Goal: Task Accomplishment & Management: Use online tool/utility

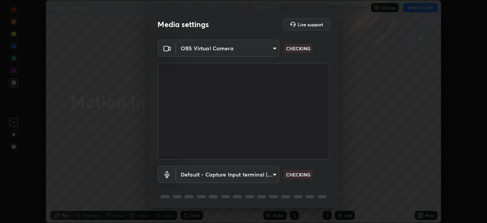
scroll to position [27, 0]
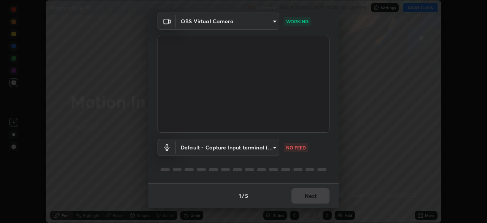
click at [272, 149] on body "Erase all Motion In Plane 18 Recording WAS SCHEDULED TO START AT 4:00 PM Settin…" at bounding box center [243, 111] width 487 height 223
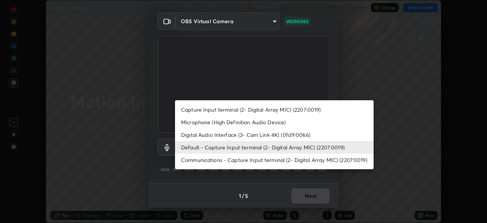
click at [251, 160] on li "Communications - Capture Input terminal (2- Digital Array MIC) (2207:0019)" at bounding box center [274, 159] width 199 height 13
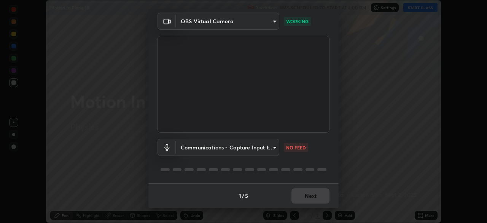
click at [250, 149] on body "Erase all Motion In Plane 18 Recording WAS SCHEDULED TO START AT 4:00 PM Settin…" at bounding box center [243, 111] width 487 height 223
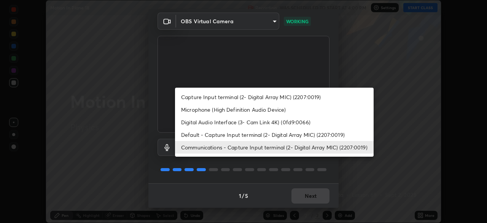
click at [244, 134] on li "Default - Capture Input terminal (2- Digital Array MIC) (2207:0019)" at bounding box center [274, 134] width 199 height 13
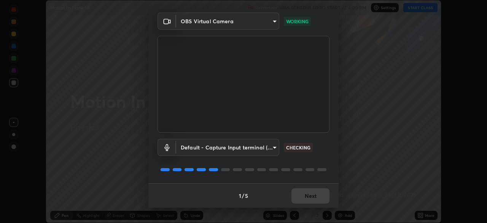
type input "default"
click at [305, 197] on button "Next" at bounding box center [311, 195] width 38 height 15
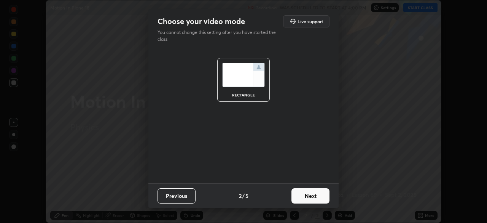
scroll to position [0, 0]
click at [318, 200] on button "Next" at bounding box center [311, 195] width 38 height 15
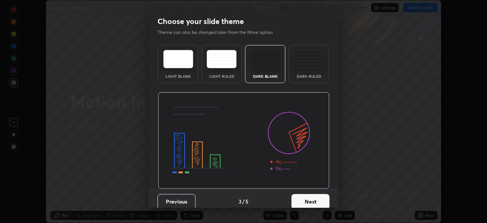
click at [325, 203] on button "Next" at bounding box center [311, 201] width 38 height 15
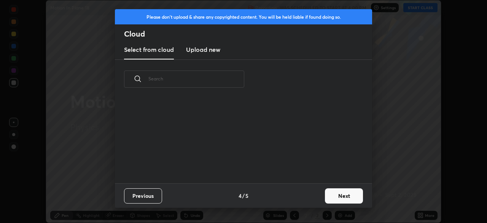
click at [339, 200] on button "Next" at bounding box center [344, 195] width 38 height 15
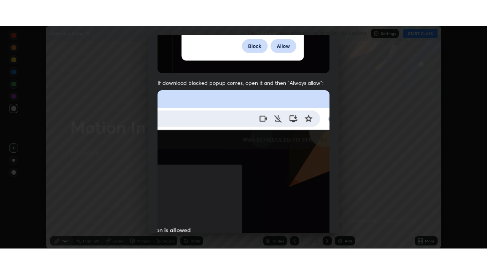
scroll to position [182, 0]
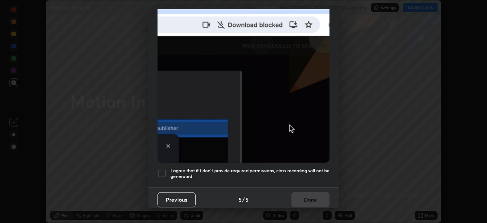
click at [292, 174] on h5 "I agree that if I don't provide required permissions, class recording will not …" at bounding box center [250, 174] width 159 height 12
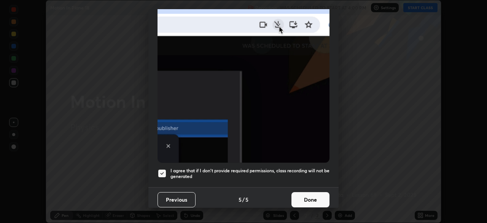
click at [302, 197] on button "Done" at bounding box center [311, 199] width 38 height 15
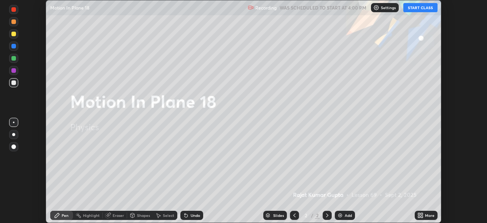
click at [420, 9] on button "START CLASS" at bounding box center [421, 7] width 34 height 9
click at [424, 216] on div "More" at bounding box center [426, 215] width 23 height 9
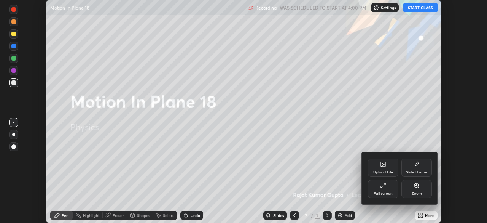
click at [382, 189] on div "Full screen" at bounding box center [383, 189] width 30 height 18
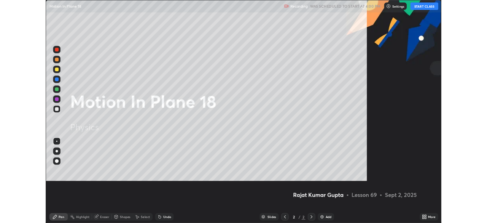
scroll to position [274, 487]
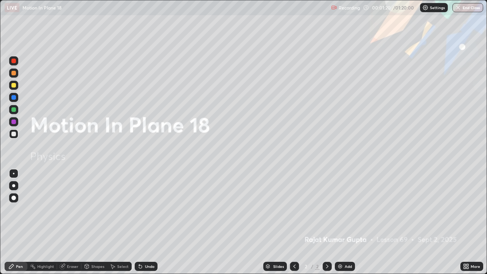
click at [424, 8] on img at bounding box center [426, 8] width 6 height 6
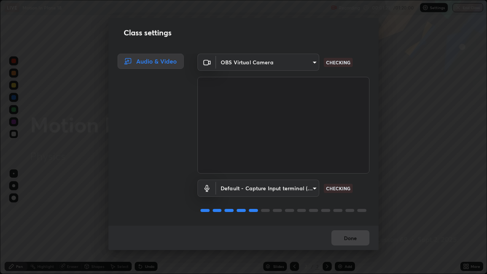
click at [314, 64] on body "Erase all LIVE Motion In Plane 18 Recording 00:01:23 / 01:20:00 Settings End Cl…" at bounding box center [243, 137] width 487 height 274
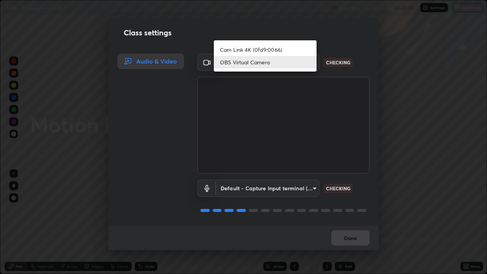
click at [300, 62] on li "OBS Virtual Camera" at bounding box center [265, 62] width 103 height 13
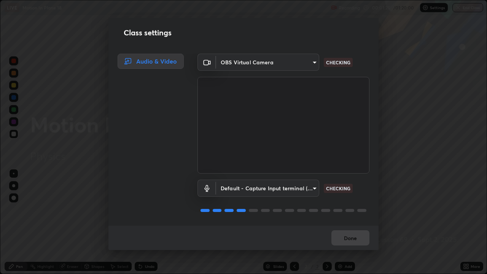
click at [307, 187] on body "Erase all LIVE Motion In Plane 18 Recording 00:01:25 / 01:20:00 Settings End Cl…" at bounding box center [243, 137] width 487 height 274
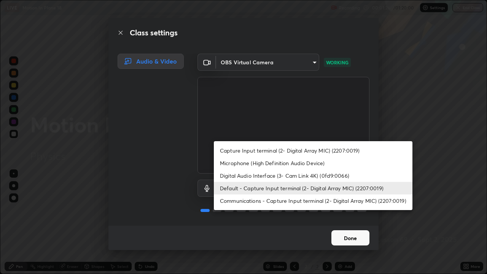
click at [303, 161] on li "Microphone (High Definition Audio Device)" at bounding box center [313, 163] width 199 height 13
type input "3dc2b739b9a9872d95faf776d80a23cbecc9636a74f078af5d0065b4f7b8c1a5"
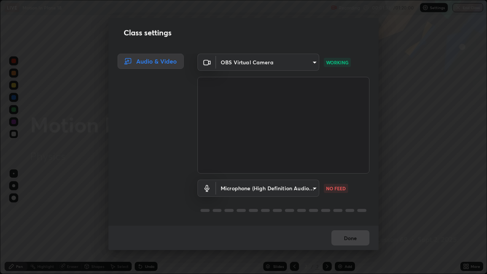
click at [312, 187] on body "Erase all LIVE Motion In Plane 18 Recording 00:01:33 / 01:20:00 Settings End Cl…" at bounding box center [243, 137] width 487 height 274
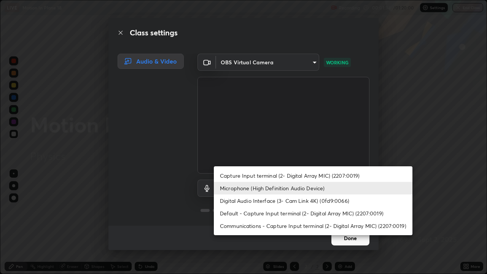
click at [307, 189] on li "Microphone (High Definition Audio Device)" at bounding box center [313, 188] width 199 height 13
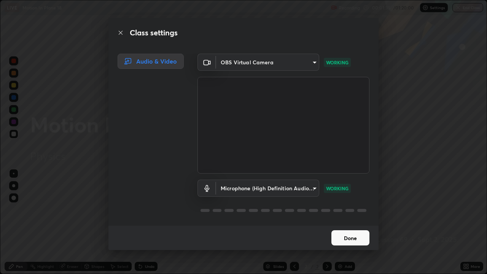
click at [357, 222] on button "Done" at bounding box center [351, 237] width 38 height 15
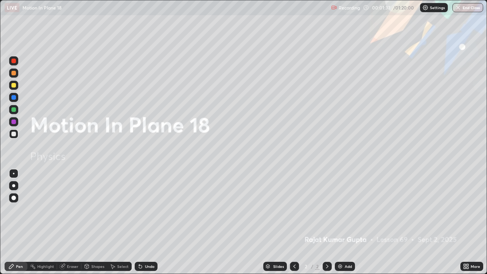
click at [465, 222] on icon at bounding box center [465, 268] width 2 height 2
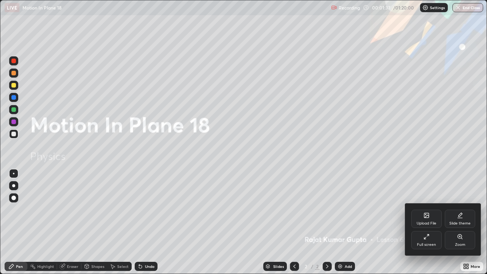
click at [427, 222] on div "Full screen" at bounding box center [427, 240] width 30 height 18
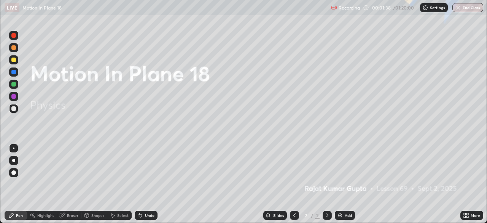
scroll to position [37856, 37592]
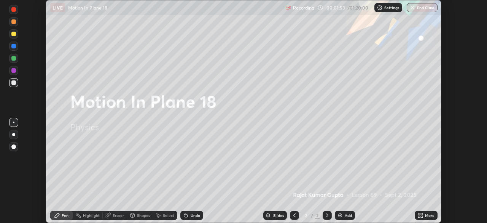
click at [382, 5] on img at bounding box center [380, 8] width 6 height 6
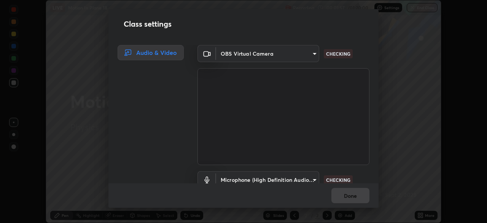
click at [309, 52] on body "Erase all LIVE Motion In Plane 18 Recording 00:01:57 / 01:20:00 Settings End Cl…" at bounding box center [243, 111] width 487 height 223
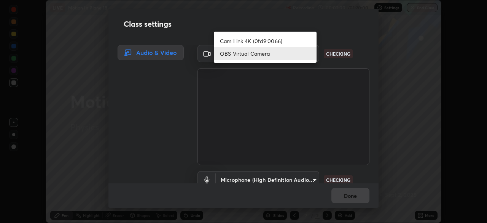
click at [279, 53] on li "OBS Virtual Camera" at bounding box center [265, 53] width 103 height 13
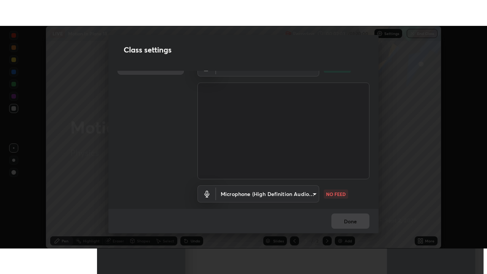
scroll to position [15, 0]
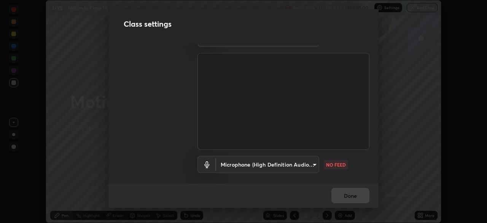
click at [311, 161] on body "Erase all LIVE Motion In Plane 18 Recording 00:02:03 / 01:20:00 Settings End Cl…" at bounding box center [243, 111] width 487 height 223
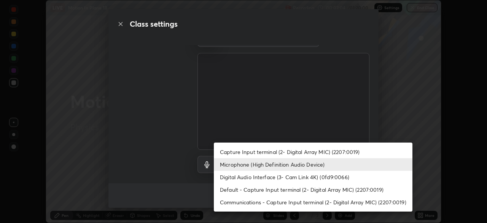
click at [292, 163] on li "Microphone (High Definition Audio Device)" at bounding box center [313, 164] width 199 height 13
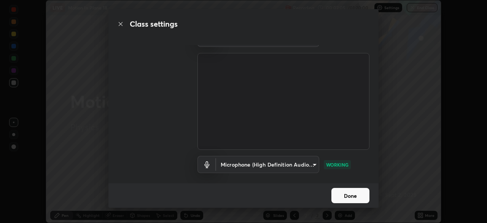
click at [350, 194] on button "Done" at bounding box center [351, 195] width 38 height 15
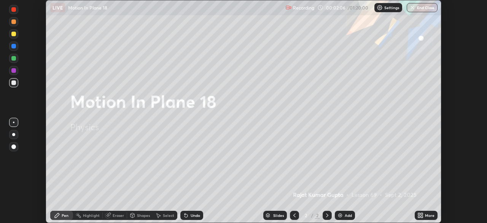
click at [418, 213] on icon at bounding box center [421, 215] width 6 height 6
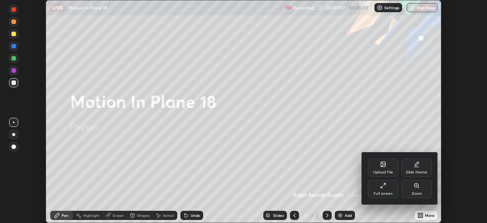
click at [387, 187] on div "Full screen" at bounding box center [383, 189] width 30 height 18
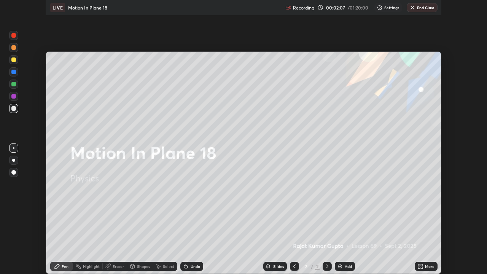
scroll to position [274, 487]
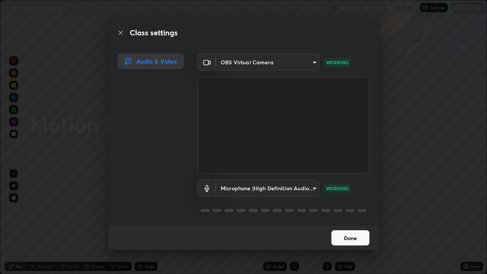
click at [347, 222] on button "Done" at bounding box center [351, 237] width 38 height 15
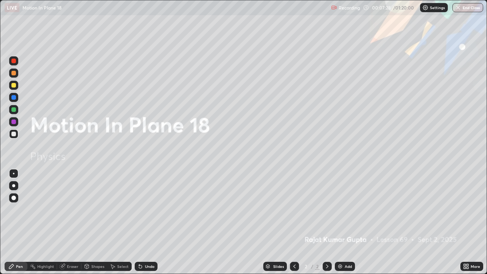
click at [353, 222] on button "Done" at bounding box center [351, 237] width 38 height 15
click at [342, 222] on img at bounding box center [340, 267] width 6 height 6
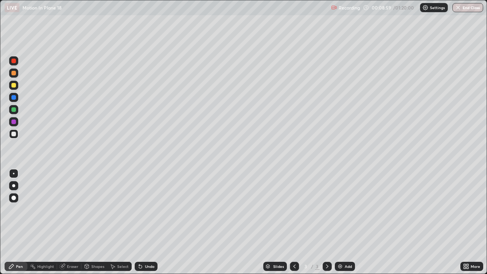
click at [12, 198] on div at bounding box center [13, 198] width 5 height 5
click at [14, 137] on div at bounding box center [13, 133] width 9 height 9
click at [12, 135] on div at bounding box center [13, 134] width 5 height 5
click at [14, 135] on div at bounding box center [13, 134] width 5 height 5
click at [13, 88] on div at bounding box center [13, 85] width 9 height 9
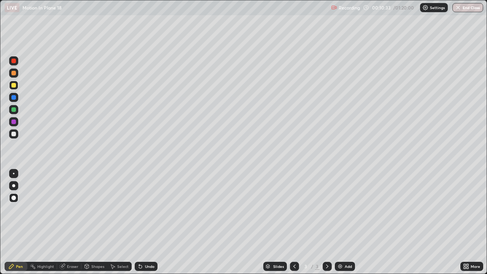
click at [14, 75] on div at bounding box center [13, 73] width 5 height 5
click at [13, 123] on div at bounding box center [13, 122] width 5 height 5
click at [148, 222] on div "Undo" at bounding box center [150, 267] width 10 height 4
click at [73, 222] on div "Eraser" at bounding box center [72, 267] width 11 height 4
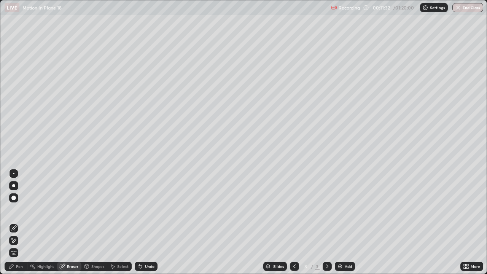
click at [16, 222] on div "Pen" at bounding box center [16, 266] width 23 height 9
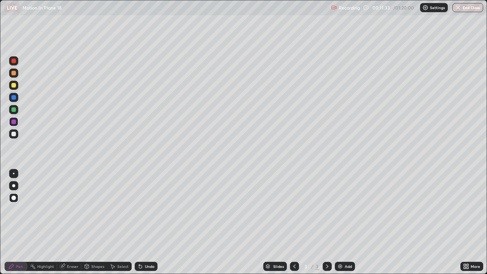
click at [12, 89] on div at bounding box center [13, 85] width 9 height 9
click at [14, 122] on div at bounding box center [13, 122] width 5 height 5
click at [11, 63] on div at bounding box center [13, 60] width 9 height 9
click at [66, 222] on div "Eraser" at bounding box center [69, 266] width 24 height 9
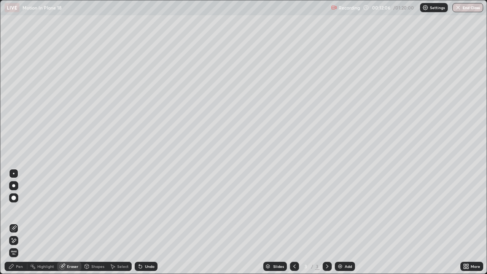
click at [16, 222] on div "Pen" at bounding box center [19, 267] width 7 height 4
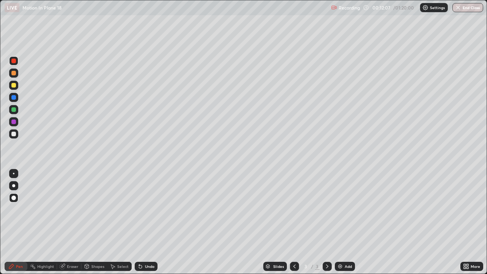
click at [13, 120] on div at bounding box center [13, 122] width 5 height 5
click at [13, 87] on div at bounding box center [13, 85] width 5 height 5
click at [13, 98] on div at bounding box center [13, 97] width 5 height 5
click at [14, 121] on div at bounding box center [13, 122] width 5 height 5
click at [14, 110] on div at bounding box center [13, 109] width 5 height 5
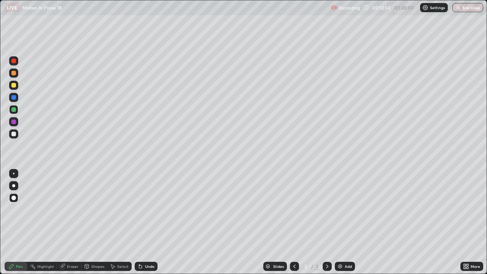
click at [13, 86] on div at bounding box center [13, 85] width 5 height 5
click at [13, 64] on div at bounding box center [13, 60] width 9 height 9
click at [13, 111] on div at bounding box center [13, 109] width 5 height 5
click at [149, 222] on div "Undo" at bounding box center [150, 267] width 10 height 4
click at [148, 222] on div "Undo" at bounding box center [146, 266] width 23 height 9
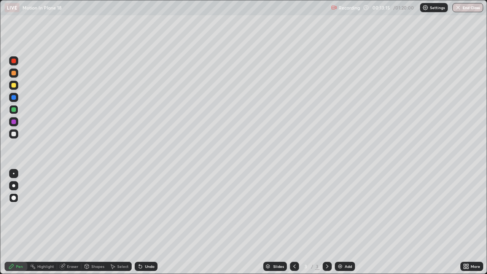
click at [14, 222] on icon at bounding box center [11, 267] width 6 height 6
click at [13, 134] on div at bounding box center [13, 134] width 5 height 5
click at [145, 222] on div "Undo" at bounding box center [150, 267] width 10 height 4
click at [16, 60] on div at bounding box center [13, 60] width 9 height 9
click at [16, 62] on div at bounding box center [13, 60] width 9 height 9
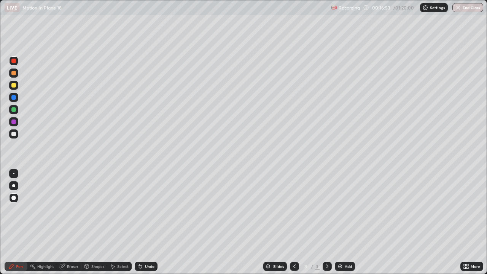
click at [327, 222] on icon at bounding box center [327, 267] width 6 height 6
click at [13, 61] on div at bounding box center [13, 61] width 5 height 5
click at [327, 222] on icon at bounding box center [327, 267] width 6 height 6
click at [343, 222] on div "Add" at bounding box center [345, 266] width 20 height 9
click at [16, 222] on div "Pen" at bounding box center [16, 266] width 23 height 9
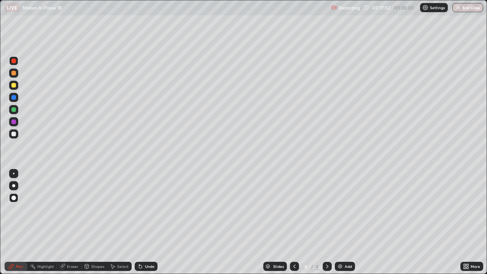
click at [14, 135] on div at bounding box center [13, 134] width 5 height 5
click at [15, 73] on div at bounding box center [13, 73] width 5 height 5
click at [14, 135] on div at bounding box center [13, 134] width 5 height 5
click at [97, 222] on div "Shapes" at bounding box center [97, 267] width 13 height 4
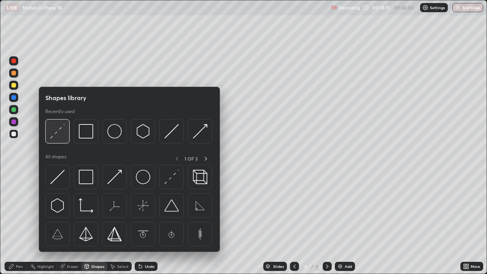
click at [62, 134] on img at bounding box center [57, 131] width 14 height 14
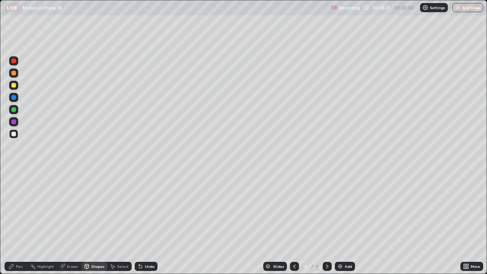
click at [25, 222] on div "Pen" at bounding box center [16, 266] width 23 height 9
click at [24, 222] on div "Pen" at bounding box center [16, 266] width 23 height 9
click at [72, 222] on div "Eraser" at bounding box center [72, 267] width 11 height 4
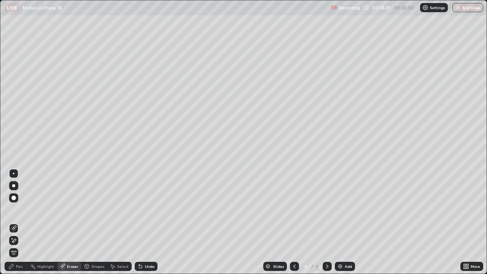
click at [15, 222] on div "Pen" at bounding box center [16, 266] width 23 height 9
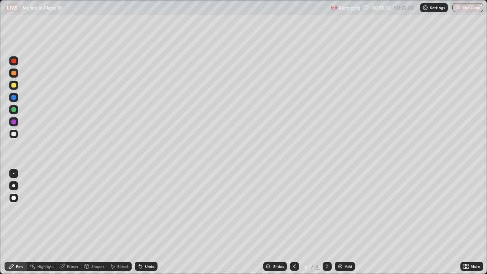
click at [16, 222] on div "Pen" at bounding box center [16, 266] width 23 height 9
click at [12, 136] on div at bounding box center [13, 133] width 9 height 9
click at [17, 198] on div at bounding box center [13, 197] width 9 height 9
click at [13, 121] on div at bounding box center [13, 122] width 5 height 5
click at [143, 222] on div "Undo" at bounding box center [146, 266] width 23 height 9
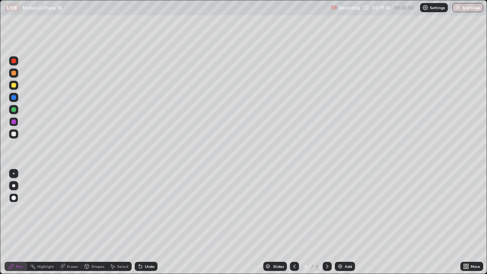
click at [13, 133] on div at bounding box center [13, 134] width 5 height 5
click at [146, 222] on div "Undo" at bounding box center [150, 267] width 10 height 4
click at [145, 222] on div "Undo" at bounding box center [150, 267] width 10 height 4
click at [14, 198] on div at bounding box center [13, 198] width 5 height 5
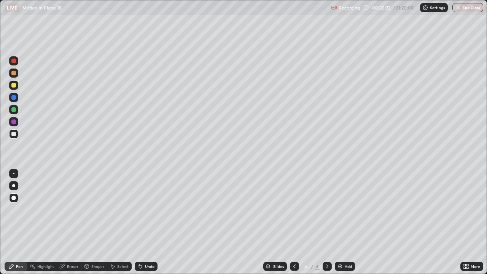
click at [16, 134] on div at bounding box center [13, 133] width 9 height 9
click at [14, 134] on div at bounding box center [13, 134] width 5 height 5
click at [13, 198] on div at bounding box center [13, 198] width 5 height 5
click at [11, 85] on div at bounding box center [13, 85] width 9 height 9
click at [13, 136] on div at bounding box center [13, 134] width 5 height 5
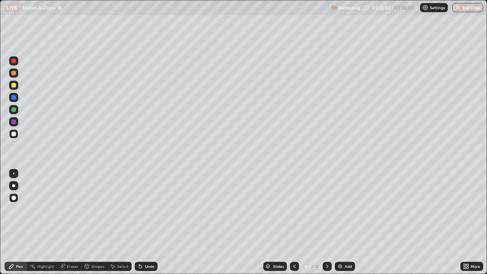
click at [17, 222] on div "Pen" at bounding box center [19, 267] width 7 height 4
click at [13, 134] on div at bounding box center [13, 134] width 5 height 5
click at [11, 108] on div at bounding box center [13, 109] width 5 height 5
click at [15, 133] on div at bounding box center [13, 134] width 5 height 5
click at [13, 86] on div at bounding box center [13, 85] width 5 height 5
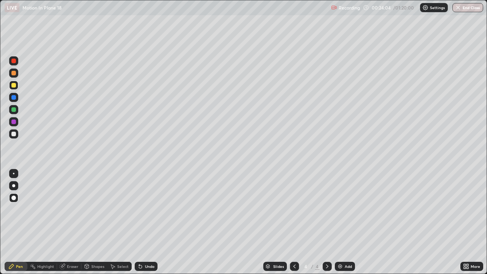
click at [14, 120] on div at bounding box center [13, 122] width 5 height 5
click at [15, 135] on div at bounding box center [13, 134] width 5 height 5
click at [14, 85] on div at bounding box center [13, 85] width 5 height 5
click at [145, 222] on div "Undo" at bounding box center [150, 267] width 10 height 4
click at [143, 222] on div "Undo" at bounding box center [146, 266] width 23 height 9
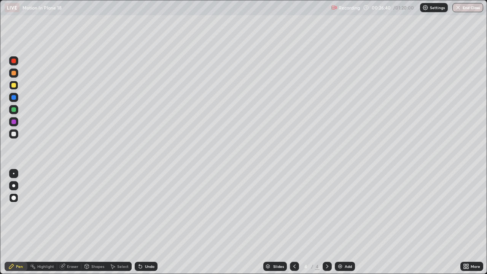
click at [146, 222] on div "Undo" at bounding box center [146, 266] width 23 height 9
click at [147, 222] on div "Undo" at bounding box center [146, 266] width 23 height 9
click at [148, 222] on div "Undo" at bounding box center [146, 266] width 23 height 9
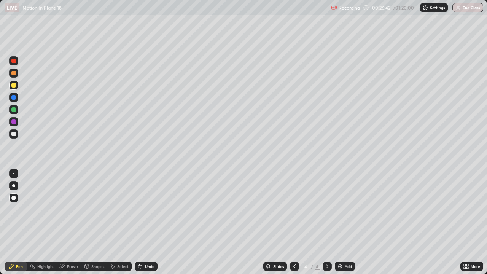
click at [150, 222] on div "Undo" at bounding box center [146, 266] width 23 height 9
click at [148, 222] on div "Undo" at bounding box center [146, 266] width 23 height 9
click at [149, 222] on div "Undo" at bounding box center [146, 266] width 23 height 9
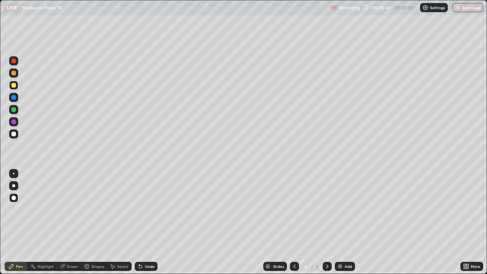
click at [150, 222] on div "Undo" at bounding box center [146, 266] width 23 height 9
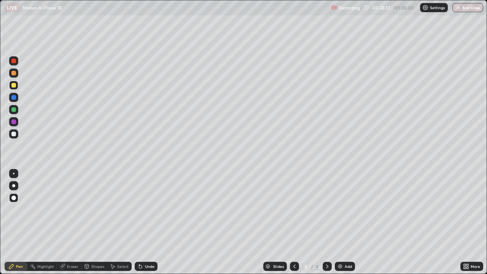
click at [327, 222] on icon at bounding box center [327, 267] width 6 height 6
click at [345, 222] on div "Add" at bounding box center [348, 267] width 7 height 4
click at [16, 222] on div "Pen" at bounding box center [16, 266] width 23 height 9
click at [14, 110] on div at bounding box center [13, 109] width 5 height 5
click at [13, 136] on div at bounding box center [13, 134] width 5 height 5
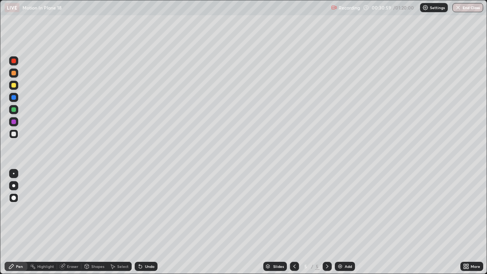
click at [12, 87] on div at bounding box center [13, 85] width 5 height 5
click at [16, 121] on div at bounding box center [13, 121] width 9 height 9
click at [70, 222] on div "Eraser" at bounding box center [72, 267] width 11 height 4
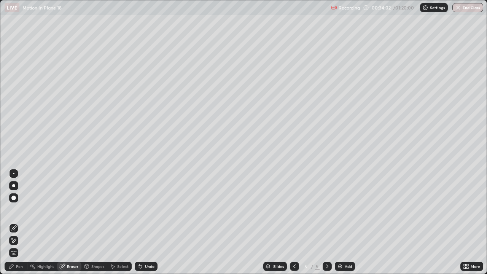
click at [16, 222] on div "Pen" at bounding box center [16, 266] width 23 height 9
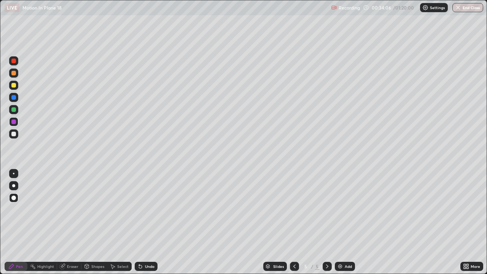
click at [14, 136] on div at bounding box center [13, 134] width 5 height 5
click at [13, 109] on div at bounding box center [13, 109] width 5 height 5
click at [13, 134] on div at bounding box center [13, 134] width 5 height 5
click at [13, 111] on div at bounding box center [13, 109] width 5 height 5
click at [16, 123] on div at bounding box center [13, 121] width 9 height 9
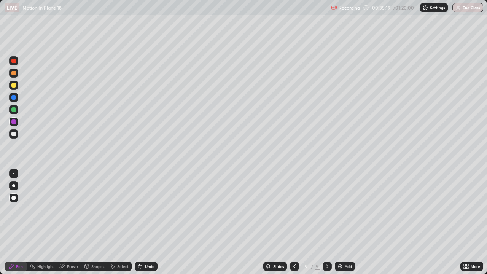
click at [14, 137] on div at bounding box center [13, 133] width 9 height 9
click at [123, 222] on div "Select" at bounding box center [122, 267] width 11 height 4
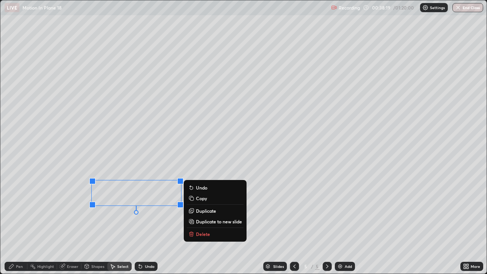
click at [206, 222] on p "Delete" at bounding box center [203, 234] width 14 height 6
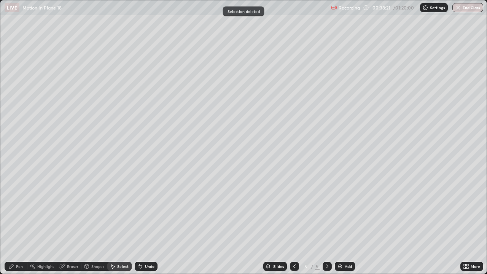
click at [18, 222] on div "Pen" at bounding box center [16, 266] width 23 height 9
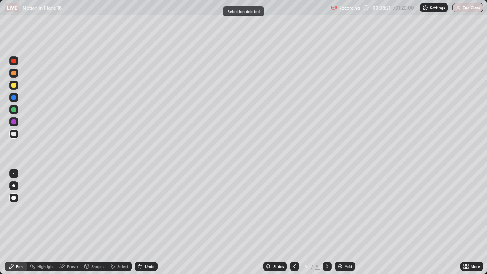
click at [19, 222] on div "Pen" at bounding box center [16, 266] width 23 height 9
click at [329, 222] on div at bounding box center [327, 266] width 9 height 9
click at [343, 222] on div "Add" at bounding box center [345, 266] width 20 height 9
click at [98, 222] on div "Shapes" at bounding box center [97, 267] width 13 height 4
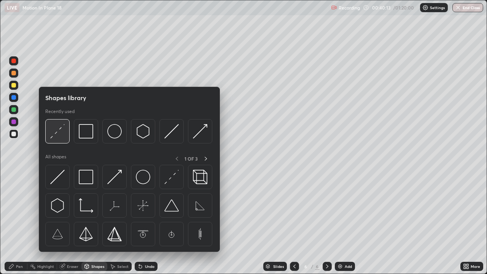
click at [62, 134] on img at bounding box center [57, 131] width 14 height 14
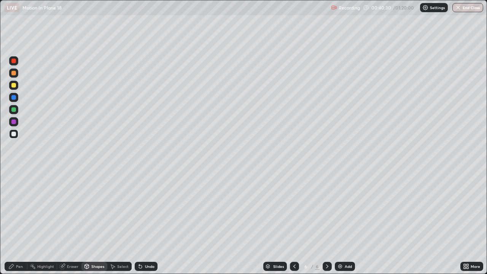
click at [93, 222] on div "Shapes" at bounding box center [97, 267] width 13 height 4
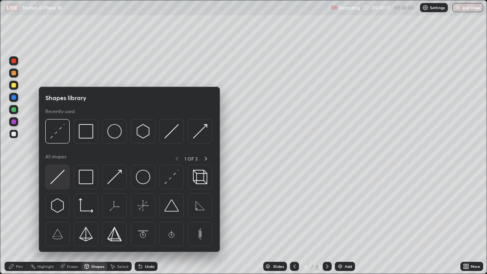
click at [59, 178] on img at bounding box center [57, 177] width 14 height 14
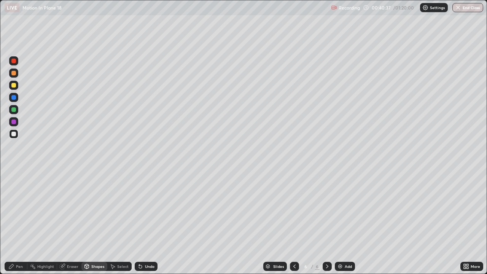
click at [97, 222] on div "Shapes" at bounding box center [97, 267] width 13 height 4
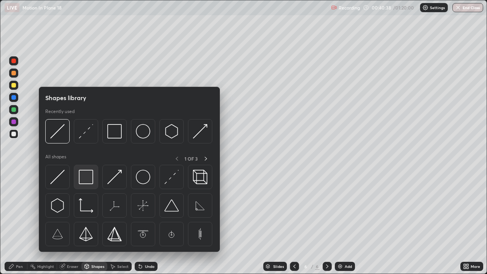
click at [89, 177] on img at bounding box center [86, 177] width 14 height 14
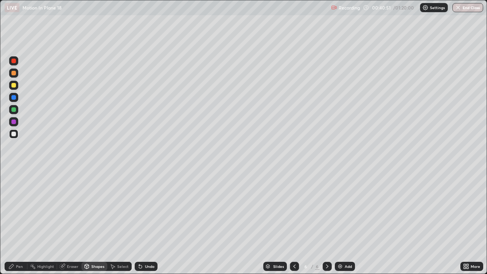
click at [90, 222] on div "Shapes" at bounding box center [94, 266] width 26 height 9
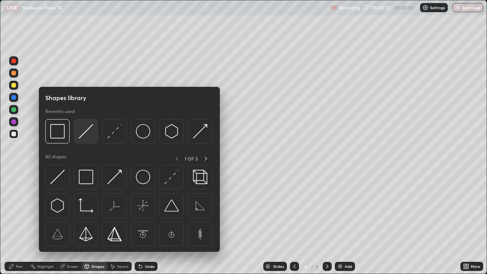
click at [83, 136] on img at bounding box center [86, 131] width 14 height 14
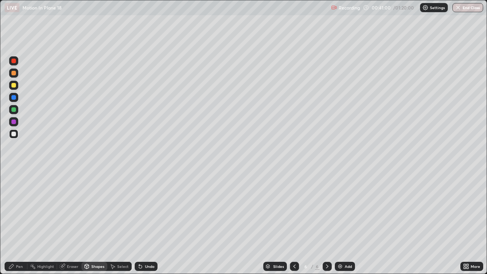
click at [14, 133] on div at bounding box center [13, 134] width 5 height 5
click at [18, 222] on div "Pen" at bounding box center [16, 266] width 23 height 9
click at [13, 72] on div at bounding box center [13, 73] width 5 height 5
click at [13, 133] on div at bounding box center [13, 134] width 5 height 5
click at [150, 222] on div "Undo" at bounding box center [150, 267] width 10 height 4
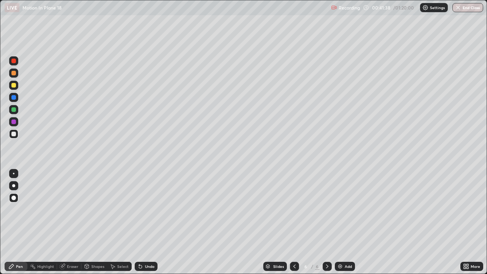
click at [151, 222] on div "Undo" at bounding box center [150, 267] width 10 height 4
click at [145, 222] on div "Undo" at bounding box center [150, 267] width 10 height 4
click at [14, 112] on div at bounding box center [13, 109] width 9 height 9
click at [98, 222] on div "Shapes" at bounding box center [97, 267] width 13 height 4
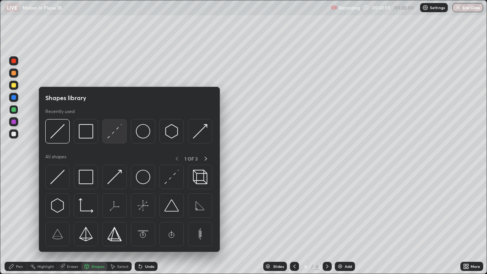
click at [116, 131] on img at bounding box center [114, 131] width 14 height 14
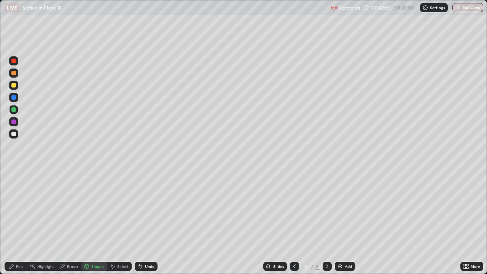
click at [13, 135] on div at bounding box center [13, 134] width 5 height 5
click at [21, 222] on div "Pen" at bounding box center [19, 267] width 7 height 4
click at [17, 133] on div at bounding box center [13, 133] width 9 height 9
click at [145, 222] on div "Undo" at bounding box center [146, 266] width 23 height 9
click at [150, 222] on div "Undo" at bounding box center [150, 267] width 10 height 4
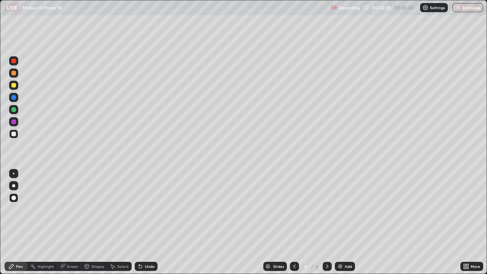
click at [14, 86] on div at bounding box center [13, 85] width 5 height 5
click at [145, 222] on div "Undo" at bounding box center [150, 267] width 10 height 4
click at [143, 222] on div "Undo" at bounding box center [146, 266] width 23 height 9
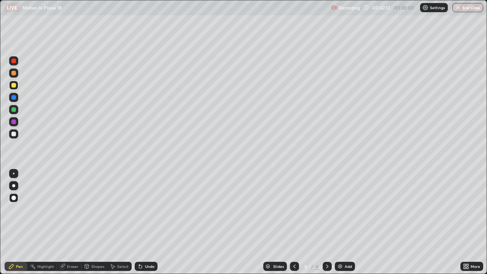
click at [143, 222] on div "Undo" at bounding box center [146, 266] width 23 height 9
click at [142, 222] on icon at bounding box center [140, 267] width 6 height 6
click at [139, 222] on icon at bounding box center [139, 265] width 1 height 1
click at [142, 222] on icon at bounding box center [140, 267] width 6 height 6
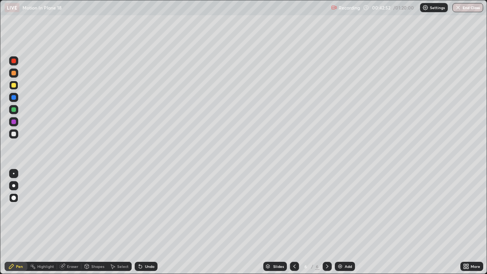
click at [142, 222] on icon at bounding box center [140, 267] width 6 height 6
click at [24, 222] on div "Pen" at bounding box center [16, 266] width 23 height 9
click at [14, 134] on div at bounding box center [13, 134] width 5 height 5
click at [14, 109] on div at bounding box center [13, 109] width 5 height 5
click at [14, 73] on div at bounding box center [13, 73] width 5 height 5
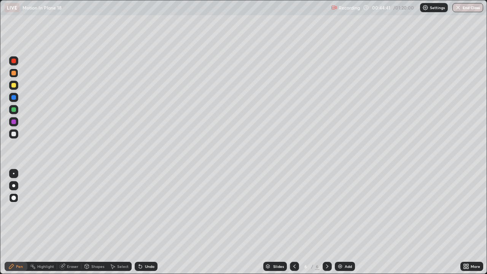
click at [15, 85] on div at bounding box center [13, 85] width 5 height 5
click at [91, 222] on div "Shapes" at bounding box center [94, 266] width 26 height 9
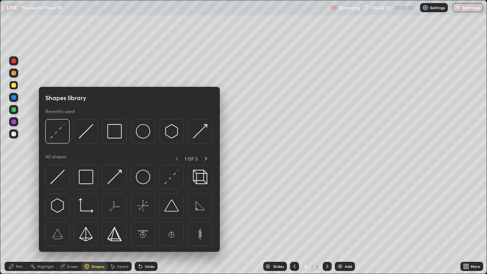
click at [22, 222] on div "Erase all" at bounding box center [14, 137] width 18 height 244
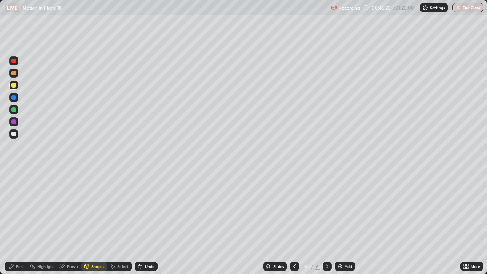
click at [14, 222] on div "Pen" at bounding box center [16, 266] width 23 height 9
click at [14, 85] on div at bounding box center [13, 85] width 5 height 5
click at [9, 222] on icon at bounding box center [11, 267] width 6 height 6
click at [13, 99] on div at bounding box center [13, 97] width 5 height 5
click at [14, 134] on div at bounding box center [13, 134] width 5 height 5
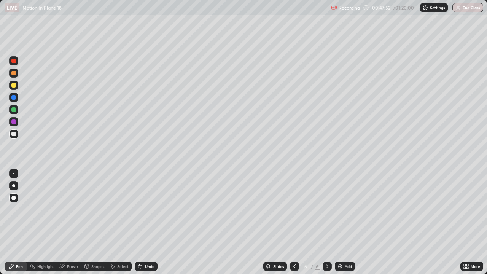
click at [14, 110] on div at bounding box center [13, 109] width 5 height 5
click at [343, 222] on div "Add" at bounding box center [345, 266] width 20 height 9
click at [17, 222] on div "Pen" at bounding box center [19, 267] width 7 height 4
click at [12, 133] on div at bounding box center [13, 134] width 5 height 5
click at [121, 222] on div "Select" at bounding box center [119, 266] width 24 height 9
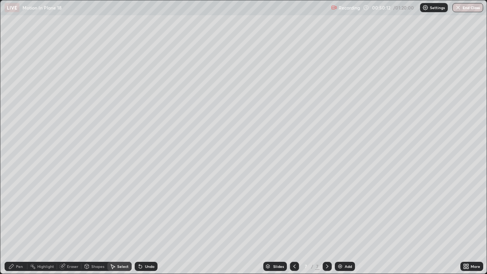
click at [92, 222] on div "Shapes" at bounding box center [97, 267] width 13 height 4
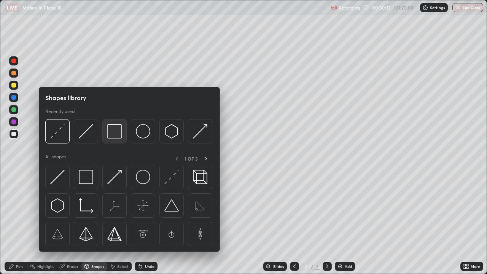
click at [117, 136] on img at bounding box center [114, 131] width 14 height 14
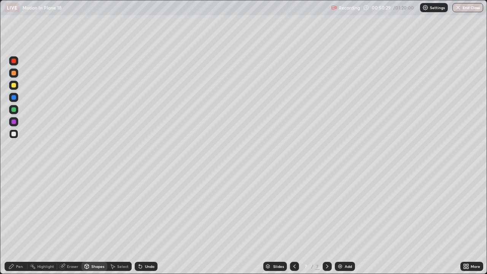
click at [97, 222] on div "Shapes" at bounding box center [97, 267] width 13 height 4
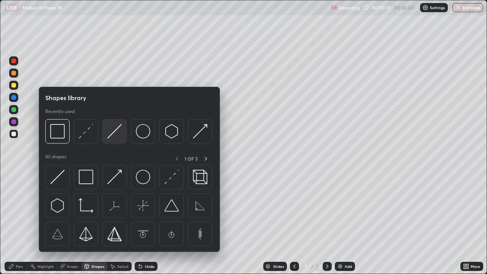
click at [112, 136] on img at bounding box center [114, 131] width 14 height 14
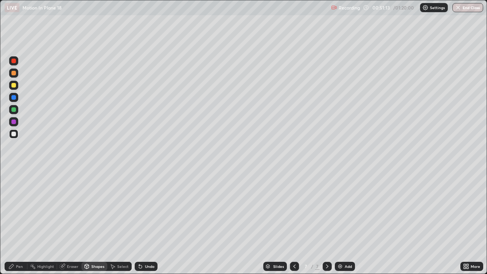
click at [21, 222] on div "Pen" at bounding box center [19, 267] width 7 height 4
click at [13, 135] on div at bounding box center [13, 134] width 5 height 5
click at [14, 110] on div at bounding box center [13, 109] width 5 height 5
click at [145, 222] on div "Undo" at bounding box center [150, 267] width 10 height 4
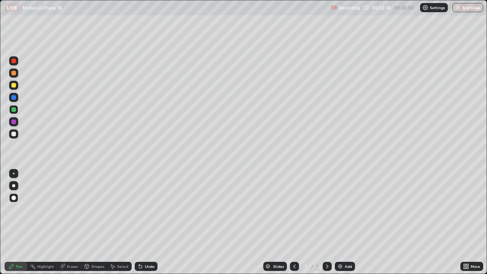
click at [145, 222] on div "Undo" at bounding box center [150, 267] width 10 height 4
click at [147, 222] on div "Undo" at bounding box center [150, 267] width 10 height 4
click at [148, 222] on div "Undo" at bounding box center [150, 267] width 10 height 4
click at [149, 222] on div "Undo" at bounding box center [150, 267] width 10 height 4
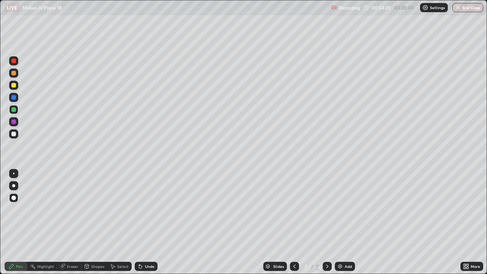
click at [15, 222] on div "Pen" at bounding box center [16, 266] width 23 height 9
click at [14, 135] on div at bounding box center [13, 134] width 5 height 5
click at [20, 222] on div "Pen" at bounding box center [19, 267] width 7 height 4
click at [13, 133] on div at bounding box center [13, 134] width 5 height 5
click at [14, 98] on div at bounding box center [13, 97] width 5 height 5
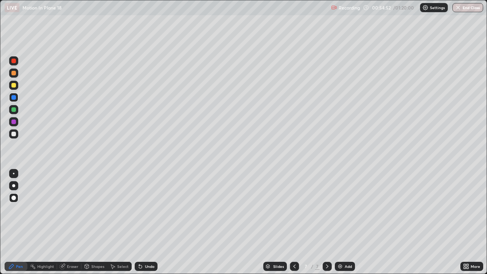
click at [13, 134] on div at bounding box center [13, 134] width 5 height 5
click at [121, 222] on div "Select" at bounding box center [122, 267] width 11 height 4
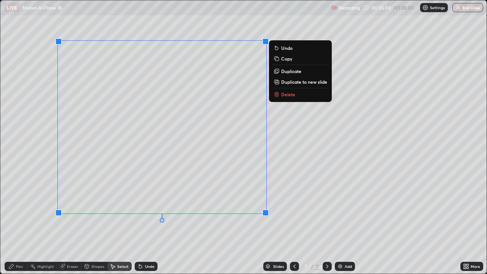
click at [225, 222] on div "0 ° Undo Copy Duplicate Duplicate to new slide Delete" at bounding box center [243, 136] width 487 height 273
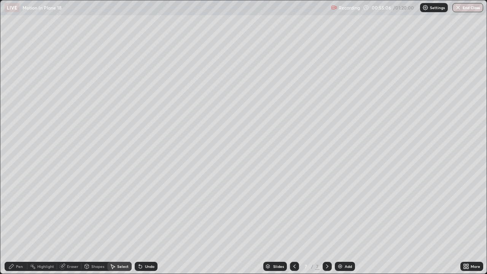
click at [70, 222] on div "Eraser" at bounding box center [72, 267] width 11 height 4
click at [14, 222] on icon at bounding box center [11, 267] width 6 height 6
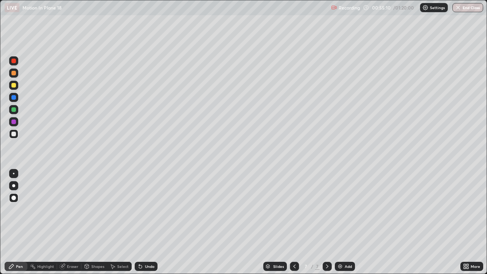
click at [145, 222] on div "Undo" at bounding box center [150, 267] width 10 height 4
click at [120, 222] on div "Select" at bounding box center [122, 267] width 11 height 4
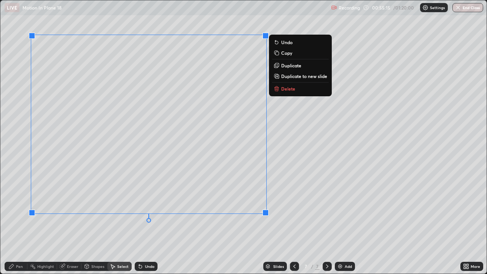
click at [292, 77] on p "Duplicate to new slide" at bounding box center [304, 76] width 46 height 6
click at [287, 67] on p "Duplicate" at bounding box center [291, 65] width 20 height 6
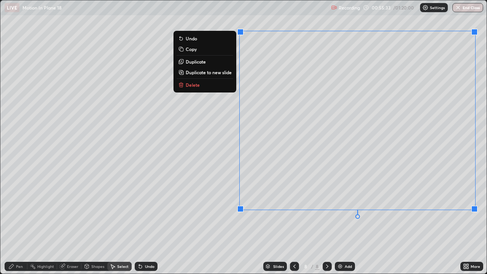
click at [324, 222] on div "0 ° Undo Copy Duplicate Duplicate to new slide Delete" at bounding box center [243, 136] width 487 height 273
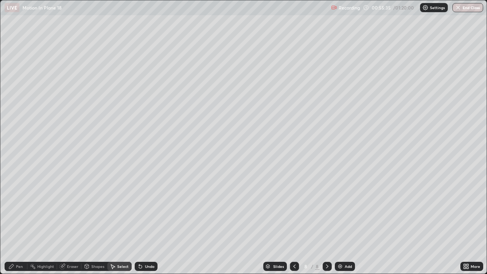
click at [75, 222] on div "Eraser" at bounding box center [72, 267] width 11 height 4
click at [19, 222] on div "Pen" at bounding box center [19, 267] width 7 height 4
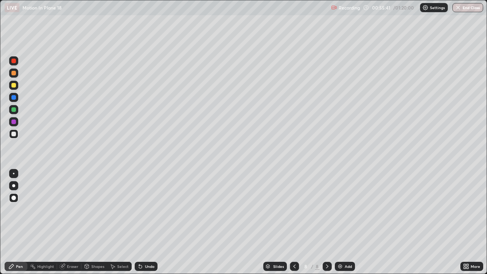
click at [14, 124] on div at bounding box center [13, 122] width 5 height 5
click at [142, 222] on div "Undo" at bounding box center [146, 266] width 23 height 9
click at [146, 222] on div "Undo" at bounding box center [150, 267] width 10 height 4
click at [148, 222] on div "Undo" at bounding box center [150, 267] width 10 height 4
click at [75, 222] on div "Eraser" at bounding box center [72, 267] width 11 height 4
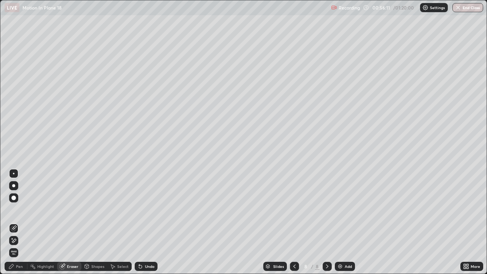
click at [123, 222] on div "Select" at bounding box center [122, 267] width 11 height 4
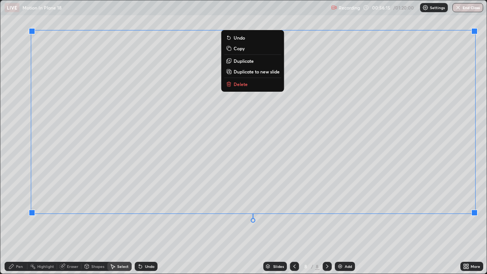
click at [370, 222] on div "0 ° Undo Copy Duplicate Duplicate to new slide Delete" at bounding box center [243, 136] width 487 height 273
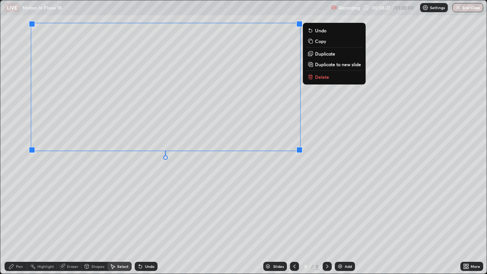
click at [171, 181] on div "0 ° Undo Copy Duplicate Duplicate to new slide Delete" at bounding box center [243, 136] width 487 height 273
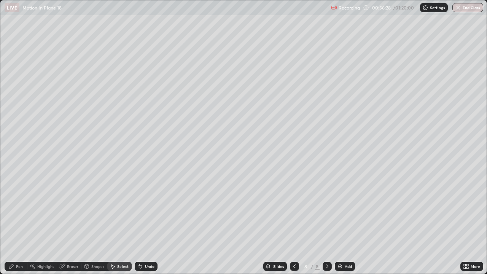
click at [16, 222] on div "Pen" at bounding box center [19, 267] width 7 height 4
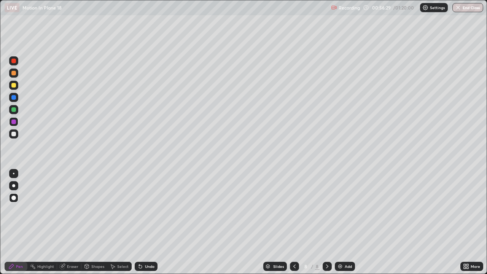
click at [14, 134] on div at bounding box center [13, 134] width 5 height 5
click at [14, 106] on div at bounding box center [13, 109] width 9 height 9
click at [14, 97] on div at bounding box center [13, 97] width 5 height 5
click at [14, 61] on div at bounding box center [13, 61] width 5 height 5
click at [73, 222] on div "Eraser" at bounding box center [72, 267] width 11 height 4
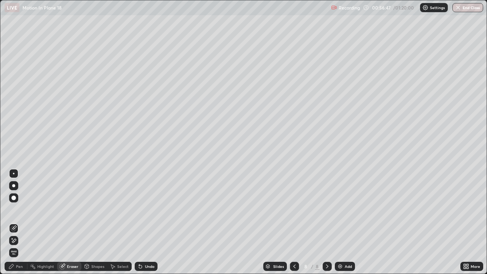
click at [13, 222] on icon at bounding box center [11, 266] width 5 height 5
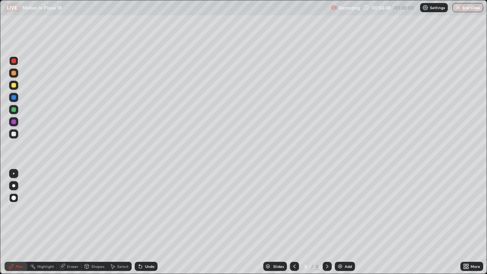
click at [14, 77] on div at bounding box center [13, 73] width 9 height 9
click at [13, 111] on div at bounding box center [13, 109] width 5 height 5
click at [73, 222] on div "Eraser" at bounding box center [72, 267] width 11 height 4
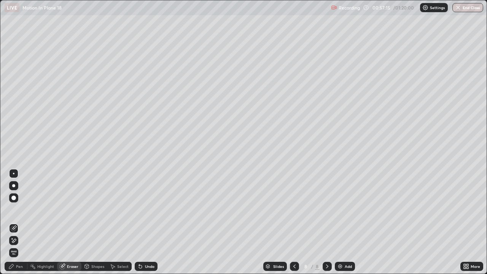
click at [14, 222] on icon at bounding box center [11, 267] width 6 height 6
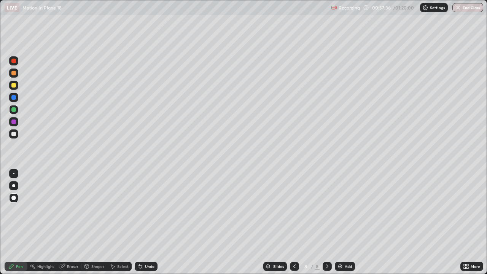
click at [12, 138] on div at bounding box center [13, 133] width 9 height 9
click at [145, 222] on div "Undo" at bounding box center [150, 267] width 10 height 4
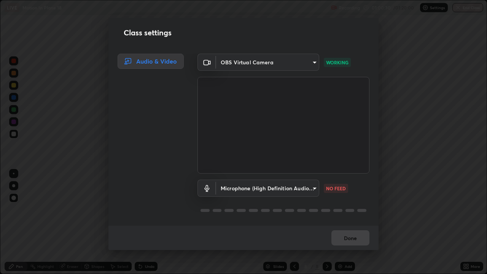
click at [61, 219] on div "Class settings Audio & Video OBS Virtual Camera 91e77ac2d5f895b7de034188ea114b5…" at bounding box center [243, 137] width 487 height 274
click at [313, 189] on body "Erase all LIVE Motion In Plane 18 Recording 01:00:33 / 01:20:00 Settings End Cl…" at bounding box center [243, 137] width 487 height 274
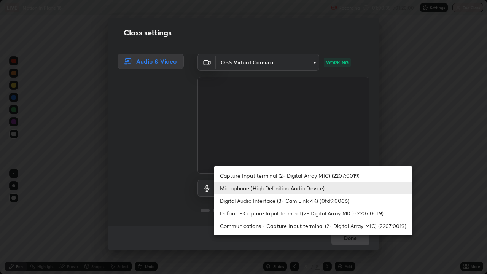
click at [243, 201] on li "Digital Audio Interface (3- Cam Link 4K) (0fd9:0066)" at bounding box center [313, 201] width 199 height 13
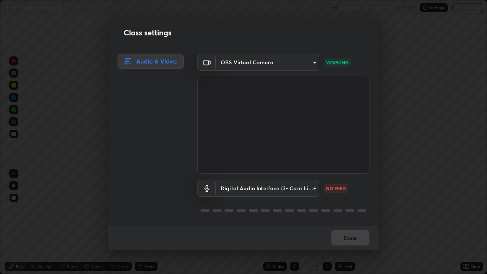
click at [271, 190] on body "Erase all LIVE Motion In Plane 18 Recording 01:00:36 / 01:20:00 Settings End Cl…" at bounding box center [243, 137] width 487 height 274
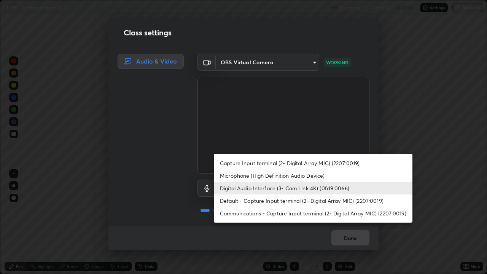
click at [278, 176] on li "Microphone (High Definition Audio Device)" at bounding box center [313, 175] width 199 height 13
type input "3dc2b739b9a9872d95faf776d80a23cbecc9636a74f078af5d0065b4f7b8c1a5"
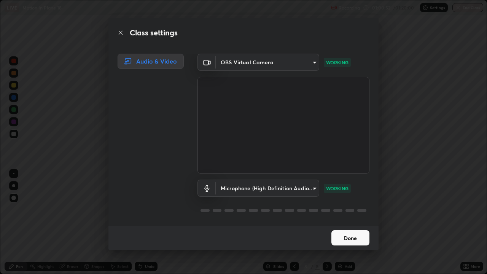
click at [352, 222] on button "Done" at bounding box center [351, 237] width 38 height 15
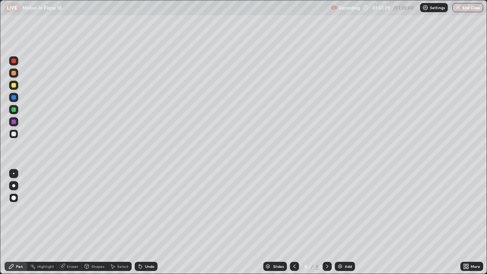
click at [14, 61] on div at bounding box center [13, 61] width 5 height 5
click at [13, 61] on div at bounding box center [13, 61] width 5 height 5
click at [146, 222] on div "Undo" at bounding box center [150, 267] width 10 height 4
click at [150, 222] on div "Undo" at bounding box center [150, 267] width 10 height 4
click at [150, 222] on div "Undo" at bounding box center [146, 266] width 23 height 9
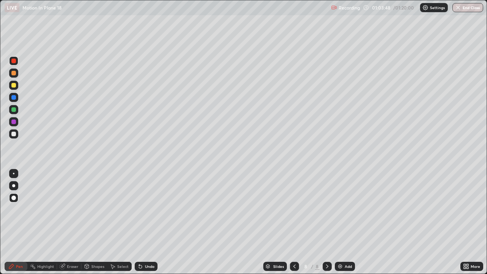
click at [14, 76] on div at bounding box center [13, 73] width 9 height 9
click at [145, 222] on div "Undo" at bounding box center [146, 266] width 23 height 9
click at [145, 222] on div "Undo" at bounding box center [150, 267] width 10 height 4
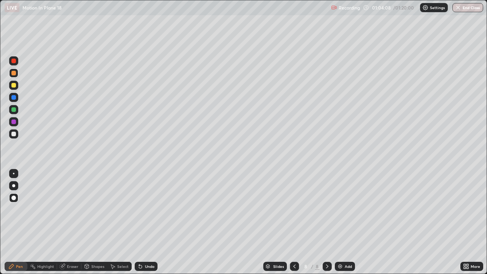
click at [146, 222] on div "Undo" at bounding box center [150, 267] width 10 height 4
click at [147, 222] on div "Undo" at bounding box center [150, 267] width 10 height 4
click at [330, 222] on div at bounding box center [327, 266] width 9 height 9
click at [348, 222] on div "Add" at bounding box center [348, 267] width 7 height 4
click at [99, 222] on div "Shapes" at bounding box center [97, 267] width 13 height 4
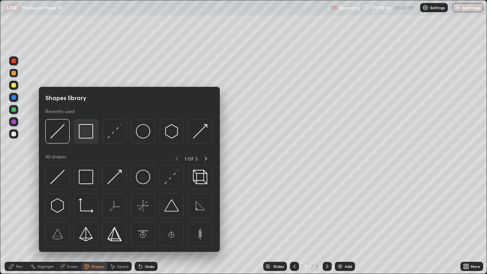
click at [85, 137] on img at bounding box center [86, 131] width 14 height 14
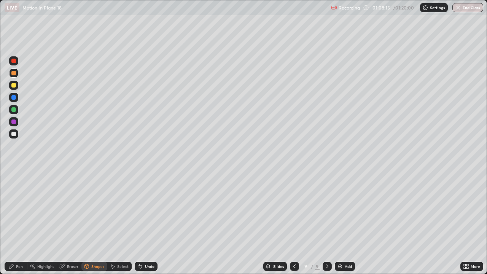
click at [144, 222] on div "Undo" at bounding box center [146, 266] width 23 height 9
click at [13, 137] on div at bounding box center [13, 133] width 9 height 9
click at [16, 222] on div "Pen" at bounding box center [19, 267] width 7 height 4
click at [100, 222] on div "Shapes" at bounding box center [97, 267] width 13 height 4
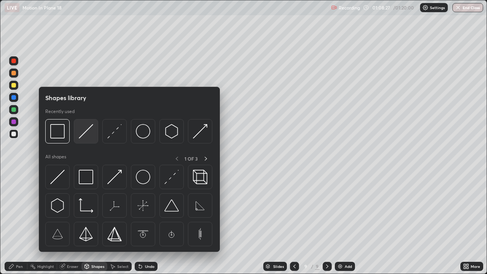
click at [85, 136] on img at bounding box center [86, 131] width 14 height 14
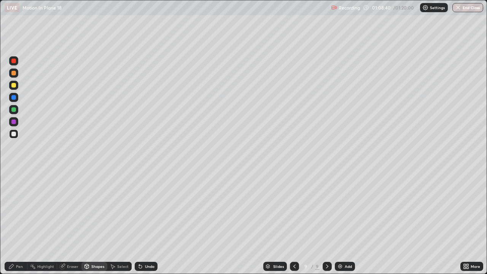
click at [16, 222] on div "Pen" at bounding box center [19, 267] width 7 height 4
click at [16, 73] on div at bounding box center [13, 73] width 5 height 5
click at [72, 222] on div "Eraser" at bounding box center [72, 267] width 11 height 4
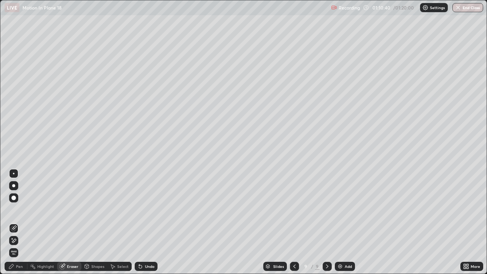
click at [19, 222] on div "Pen" at bounding box center [16, 266] width 23 height 9
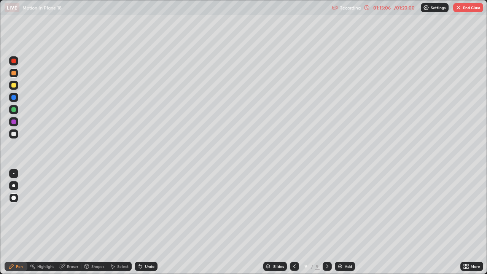
click at [462, 9] on button "End Class" at bounding box center [469, 7] width 30 height 9
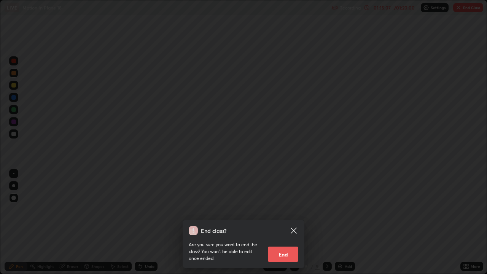
click at [287, 222] on button "End" at bounding box center [283, 254] width 30 height 15
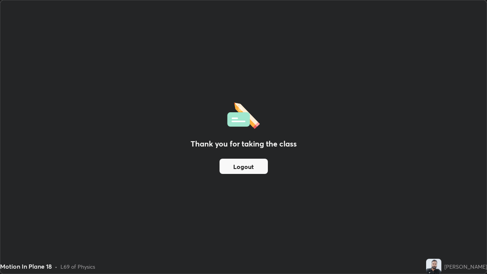
click at [249, 168] on button "Logout" at bounding box center [244, 166] width 48 height 15
